Goal: Task Accomplishment & Management: Manage account settings

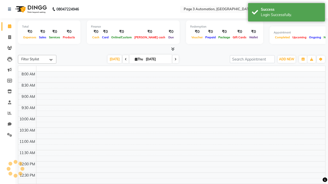
select select "en"
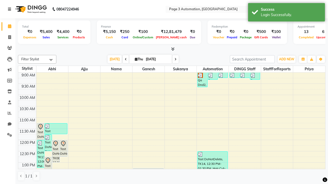
click at [10, 9] on icon at bounding box center [9, 9] width 3 height 4
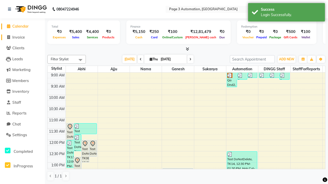
click at [22, 37] on span "Invoice" at bounding box center [18, 37] width 13 height 5
select select "2774"
select select "service"
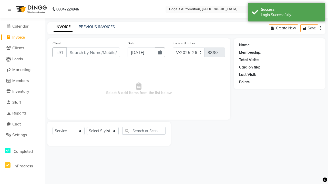
click at [10, 9] on icon at bounding box center [9, 9] width 3 height 4
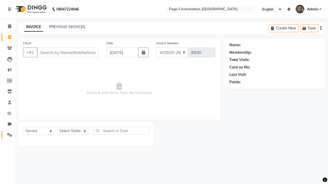
click at [8, 135] on icon at bounding box center [9, 135] width 5 height 4
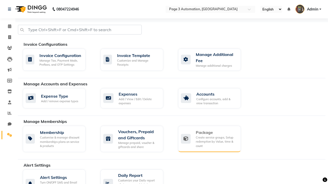
click at [216, 133] on div "Package" at bounding box center [216, 132] width 41 height 6
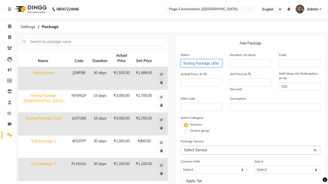
type input "Testing Package UEM"
type input "10"
type input "3050"
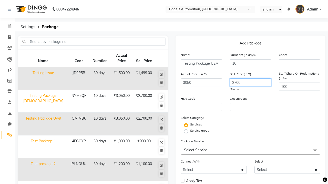
type input "2700"
click at [250, 150] on span "Select Service" at bounding box center [249, 150] width 139 height 9
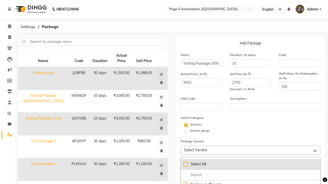
click at [250, 164] on div "Select All" at bounding box center [250, 164] width 134 height 5
checkbox input "true"
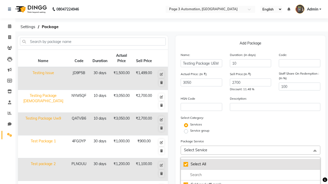
checkbox input "true"
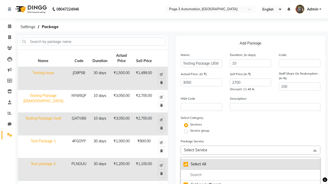
checkbox input "true"
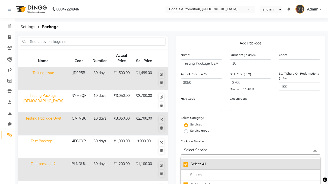
checkbox input "true"
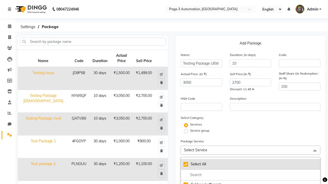
checkbox input "true"
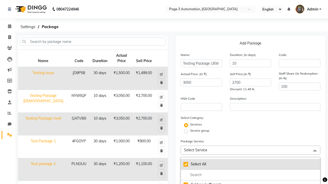
checkbox input "true"
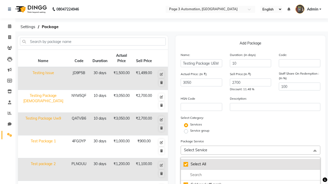
checkbox input "true"
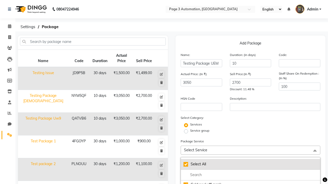
checkbox input "true"
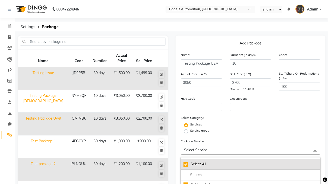
checkbox input "true"
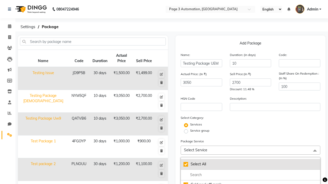
checkbox input "true"
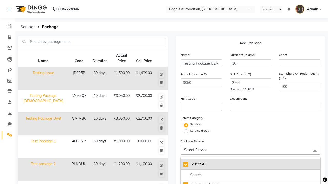
checkbox input "true"
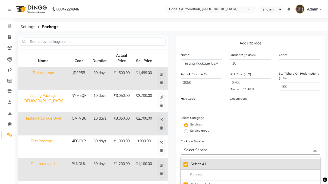
checkbox input "true"
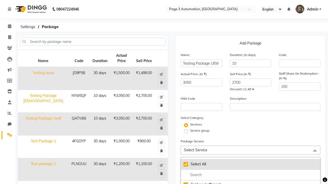
checkbox input "true"
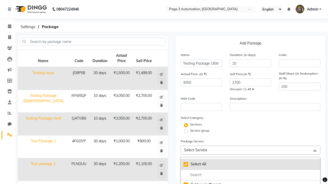
checkbox input "true"
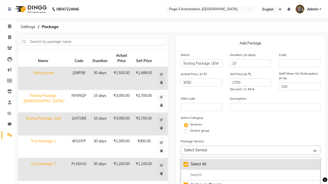
checkbox input "true"
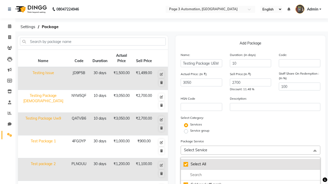
checkbox input "true"
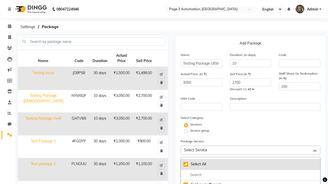
checkbox input "true"
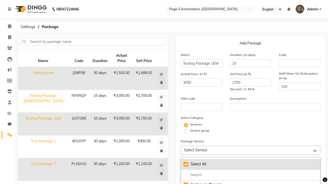
checkbox input "true"
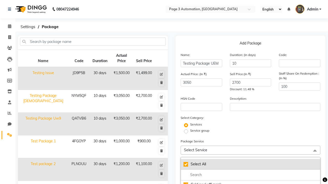
checkbox input "true"
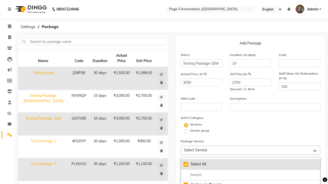
checkbox input "true"
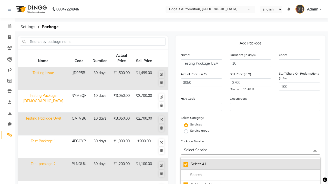
checkbox input "true"
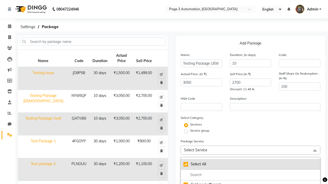
checkbox input "true"
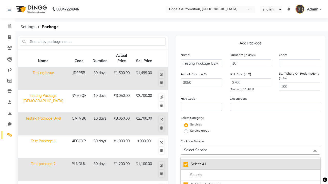
checkbox input "true"
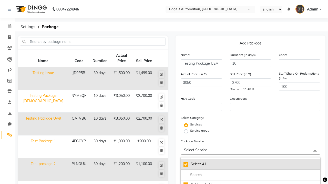
checkbox input "true"
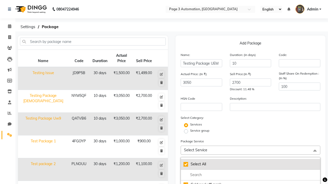
checkbox input "true"
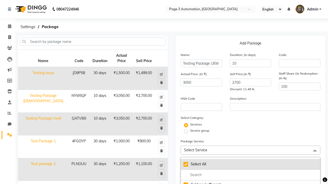
checkbox input "true"
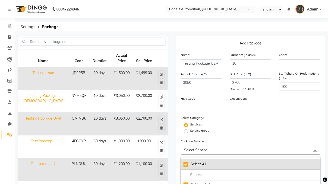
checkbox input "true"
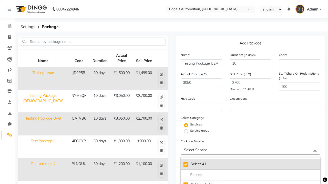
checkbox input "true"
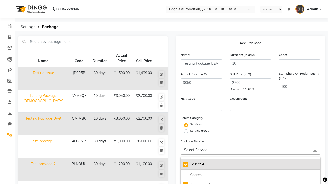
checkbox input "true"
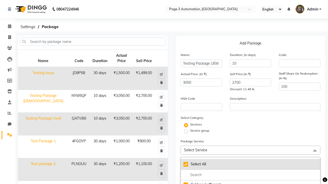
checkbox input "true"
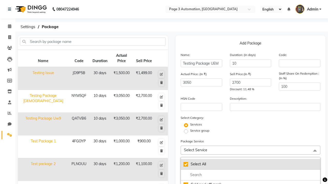
checkbox input "true"
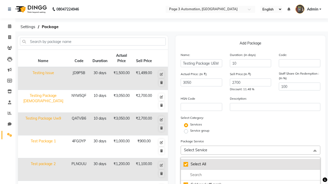
checkbox input "true"
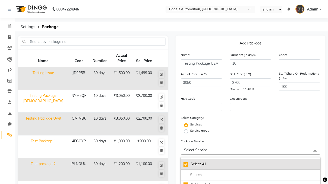
checkbox input "true"
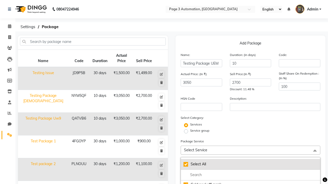
checkbox input "true"
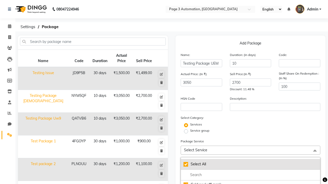
checkbox input "true"
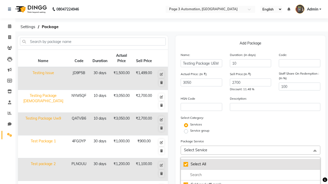
checkbox input "true"
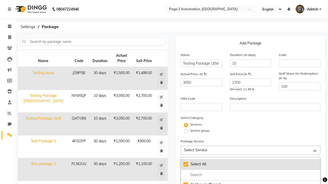
checkbox input "true"
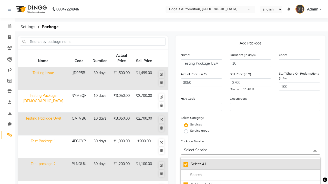
checkbox input "true"
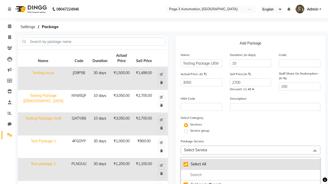
checkbox input "true"
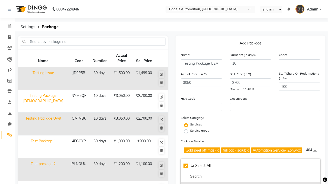
click at [250, 184] on div "Gold peel off mask" at bounding box center [250, 186] width 134 height 5
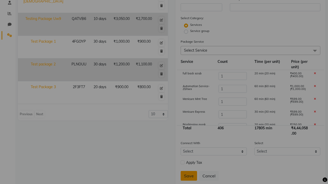
scroll to position [113, 0]
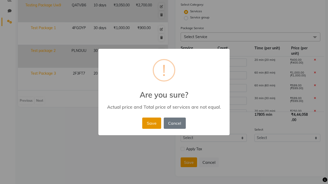
click at [151, 123] on button "Save" at bounding box center [151, 123] width 19 height 11
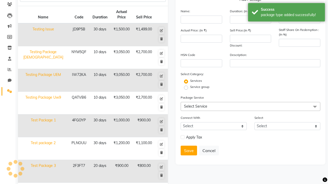
scroll to position [67, 0]
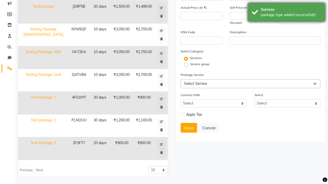
click at [286, 13] on div "package type added successfully!" at bounding box center [291, 14] width 60 height 5
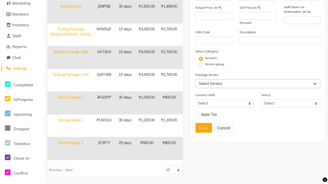
scroll to position [0, 0]
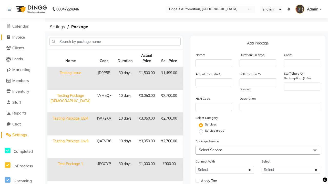
click at [22, 37] on span "Invoice" at bounding box center [18, 37] width 13 height 5
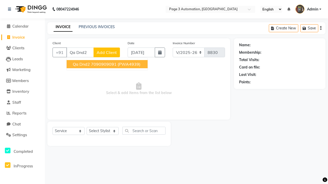
click at [107, 64] on ngb-highlight "7090909091" at bounding box center [104, 64] width 26 height 5
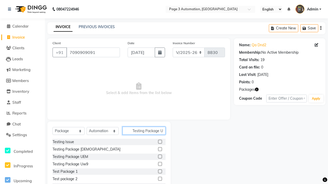
scroll to position [0, 5]
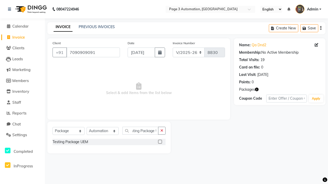
click at [160, 142] on label at bounding box center [160, 142] width 4 height 4
click at [160, 142] on input "checkbox" at bounding box center [159, 141] width 3 height 3
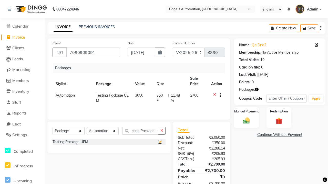
scroll to position [0, 0]
click at [246, 112] on label "Manual Payment" at bounding box center [246, 111] width 26 height 5
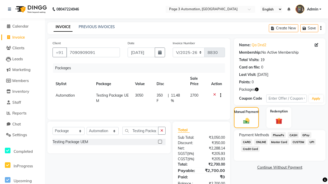
click at [293, 135] on span "CASH" at bounding box center [292, 135] width 11 height 6
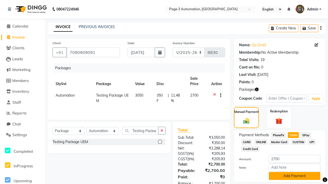
click at [294, 176] on button "Add Payment" at bounding box center [293, 176] width 51 height 8
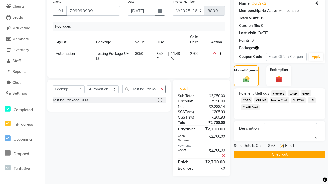
click at [281, 146] on label at bounding box center [281, 146] width 4 height 4
click at [281, 146] on input "checkbox" at bounding box center [280, 146] width 3 height 3
click at [279, 155] on button "Checkout" at bounding box center [279, 155] width 91 height 8
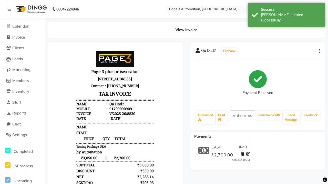
click at [286, 13] on div "[PERSON_NAME] created successfully." at bounding box center [291, 17] width 60 height 11
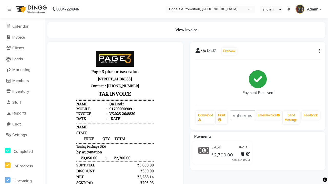
click at [10, 9] on icon at bounding box center [9, 9] width 3 height 4
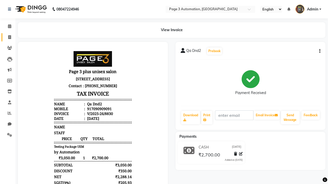
click at [8, 37] on span at bounding box center [9, 38] width 9 height 6
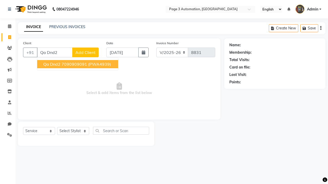
click at [78, 64] on ngb-highlight "7090909091" at bounding box center [74, 64] width 26 height 5
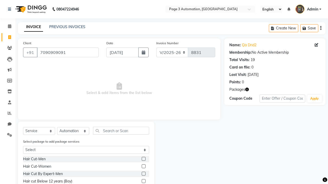
click at [143, 174] on label at bounding box center [144, 174] width 4 height 4
click at [143, 174] on input "checkbox" at bounding box center [143, 173] width 3 height 3
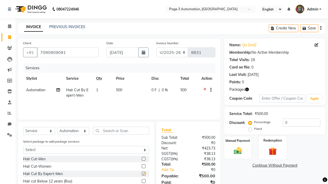
click at [272, 141] on label "Redemption" at bounding box center [272, 140] width 18 height 5
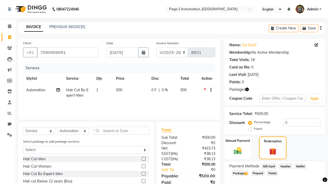
click at [240, 173] on span "Package 3" at bounding box center [240, 173] width 18 height 6
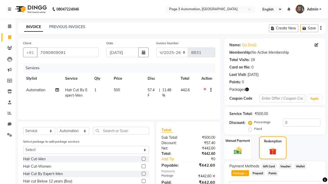
scroll to position [74, 0]
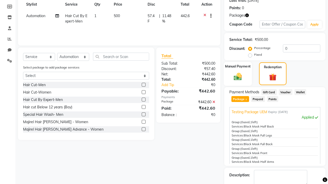
click at [237, 67] on label "Manual Payment" at bounding box center [238, 66] width 26 height 5
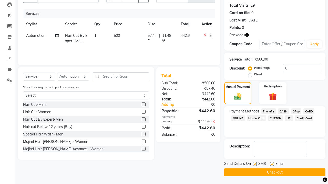
click at [283, 111] on span "CASH" at bounding box center [283, 112] width 11 height 6
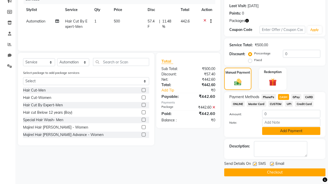
click at [291, 131] on button "Add Payment" at bounding box center [291, 131] width 58 height 8
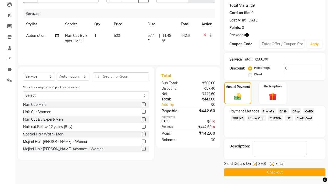
click at [254, 164] on label at bounding box center [255, 164] width 4 height 4
click at [254, 164] on input "checkbox" at bounding box center [254, 164] width 3 height 3
click at [272, 164] on label at bounding box center [272, 164] width 4 height 4
click at [272, 164] on input "checkbox" at bounding box center [271, 164] width 3 height 3
click at [274, 172] on button "Checkout" at bounding box center [274, 173] width 101 height 8
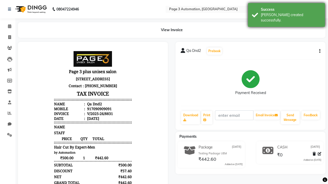
click at [286, 13] on div "[PERSON_NAME] created successfully." at bounding box center [291, 17] width 60 height 11
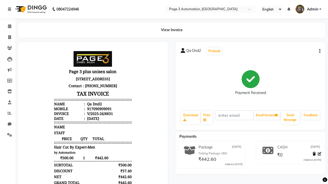
click at [10, 9] on icon at bounding box center [9, 9] width 3 height 4
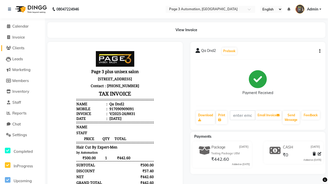
click at [22, 48] on span "Clients" at bounding box center [18, 48] width 12 height 5
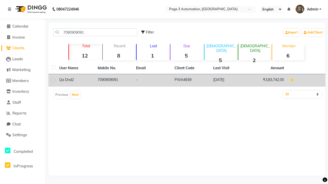
click at [114, 80] on td "7090909091" at bounding box center [113, 80] width 38 height 13
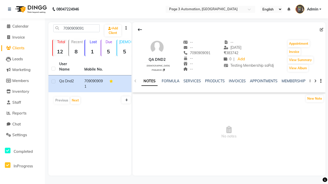
click at [309, 81] on link "PACKAGES" at bounding box center [318, 81] width 19 height 5
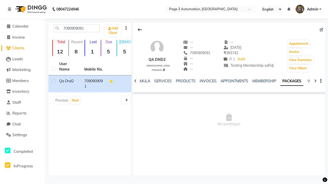
scroll to position [0, 18]
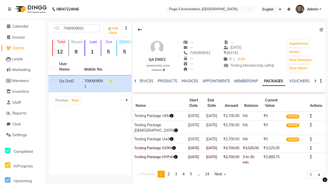
click at [309, 116] on button "button" at bounding box center [309, 115] width 3 height 5
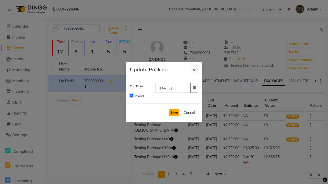
click at [131, 96] on input "Active" at bounding box center [131, 96] width 4 height 4
click at [174, 113] on button "Save" at bounding box center [174, 112] width 10 height 7
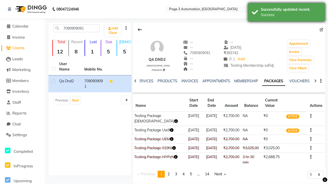
click at [286, 13] on div "Success" at bounding box center [291, 14] width 60 height 5
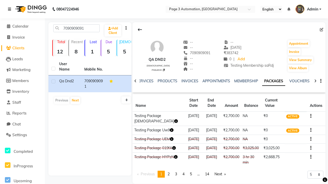
click at [10, 9] on icon at bounding box center [9, 9] width 3 height 4
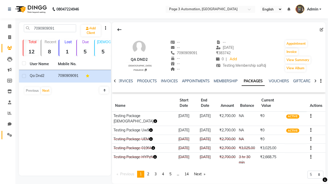
click at [8, 135] on icon at bounding box center [9, 135] width 5 height 4
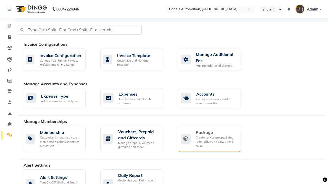
click at [216, 133] on div "Package" at bounding box center [216, 132] width 41 height 6
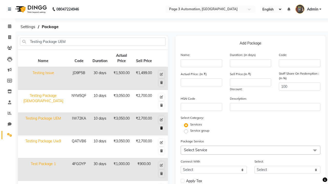
click at [161, 128] on icon at bounding box center [161, 128] width 3 height 3
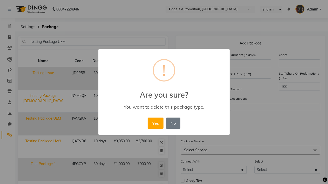
click at [157, 116] on div "Yes No No" at bounding box center [163, 123] width 35 height 14
click at [155, 123] on button "Yes" at bounding box center [155, 123] width 16 height 11
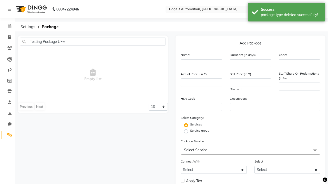
click at [286, 13] on div "package type deleted successfully!" at bounding box center [291, 14] width 60 height 5
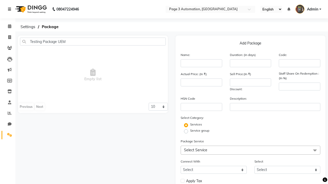
click at [10, 9] on icon at bounding box center [9, 9] width 3 height 4
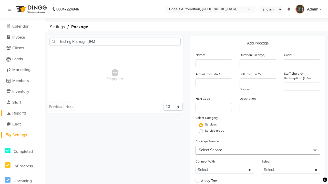
click at [22, 113] on span "Reports" at bounding box center [19, 113] width 14 height 5
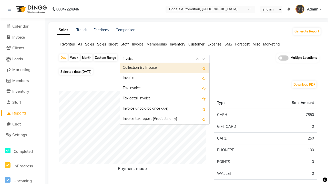
click at [165, 78] on div "Invoice" at bounding box center [164, 78] width 89 height 10
